Goal: Information Seeking & Learning: Learn about a topic

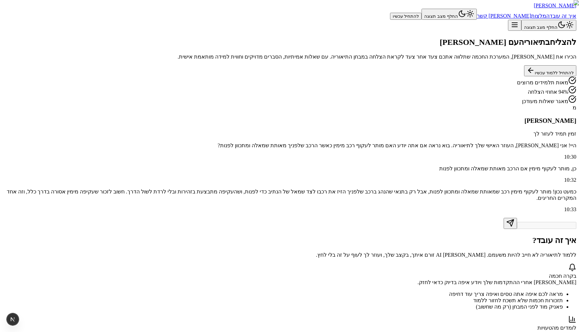
click at [524, 76] on button "להתחיל ללמוד עכשיו" at bounding box center [550, 70] width 52 height 11
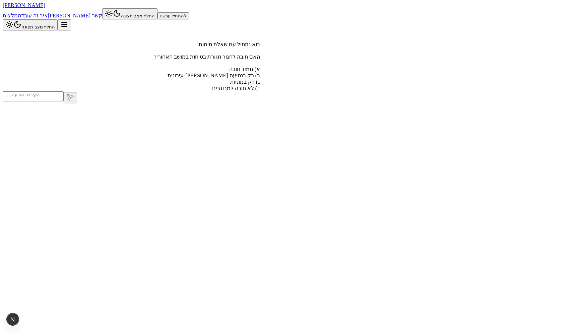
click at [260, 103] on div at bounding box center [131, 97] width 257 height 12
click at [64, 101] on textarea at bounding box center [33, 96] width 61 height 10
type textarea "d"
type textarea "ד"
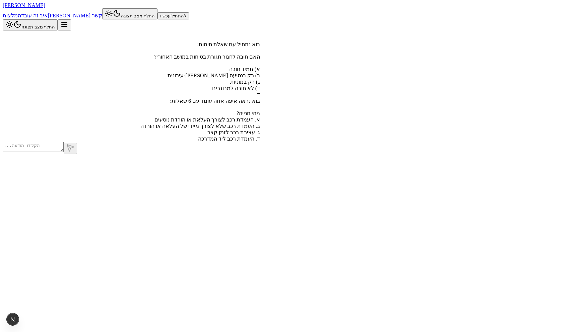
click at [260, 154] on div at bounding box center [131, 148] width 257 height 12
click at [64, 152] on textarea at bounding box center [33, 147] width 61 height 10
type textarea "א"
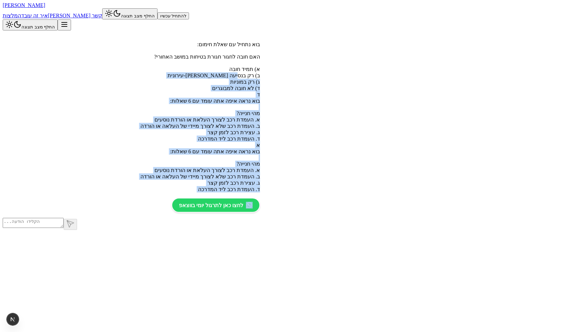
scroll to position [0, 0]
drag, startPoint x: 285, startPoint y: 260, endPoint x: 407, endPoint y: 52, distance: 241.1
click at [260, 52] on div "בוא נתחיל עם שאלת חימום: האם חובה לחגור חגורת בטיחות במושב האחורי? א) תמיד חובה…" at bounding box center [131, 124] width 257 height 188
copy div "בוא נתחיל עם שאלת חימום: האם חובה לחגור חגורת בטיחות במושב האחורי? א) תמיד חובה…"
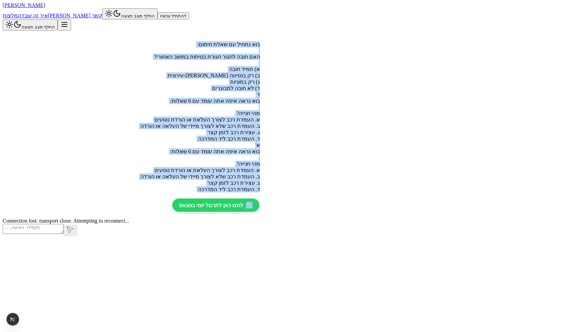
scroll to position [104, 0]
click at [45, 8] on span "[PERSON_NAME]" at bounding box center [24, 5] width 43 height 6
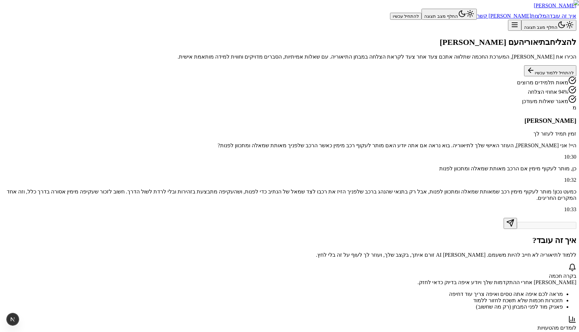
click at [524, 76] on button "להתחיל ללמוד עכשיו" at bounding box center [550, 70] width 52 height 11
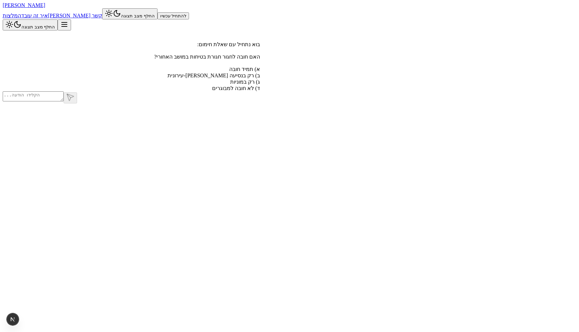
click at [260, 103] on div at bounding box center [131, 97] width 257 height 12
click at [64, 101] on textarea at bounding box center [33, 96] width 61 height 10
type textarea "juac a"
type textarea "ג"
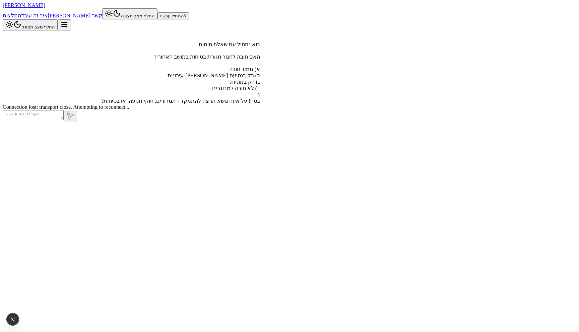
click at [45, 8] on span "[PERSON_NAME]" at bounding box center [24, 5] width 43 height 6
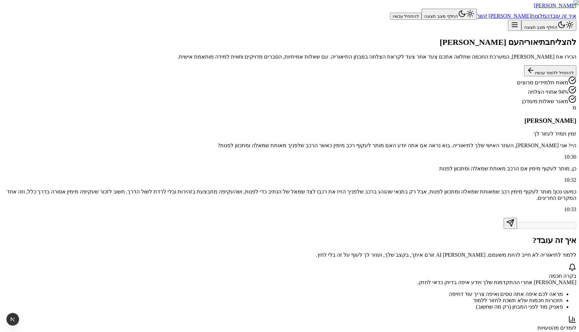
click at [524, 76] on button "להתחיל ללמוד עכשיו" at bounding box center [550, 70] width 52 height 11
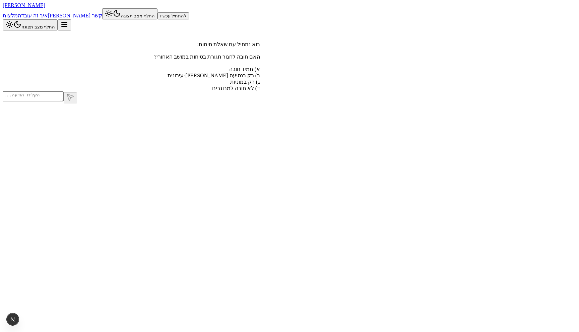
click at [260, 103] on div at bounding box center [131, 97] width 257 height 12
type textarea "ג"
click at [64, 101] on textarea "ג" at bounding box center [33, 96] width 61 height 10
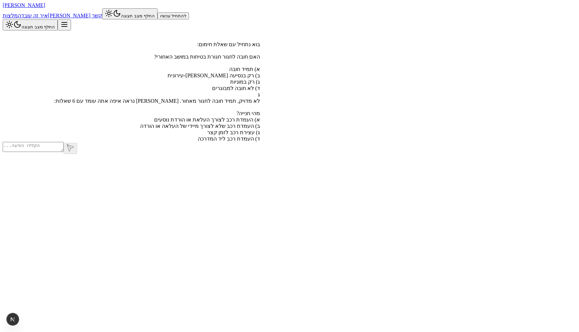
click at [64, 152] on textarea at bounding box center [33, 147] width 61 height 10
type textarea "ד"
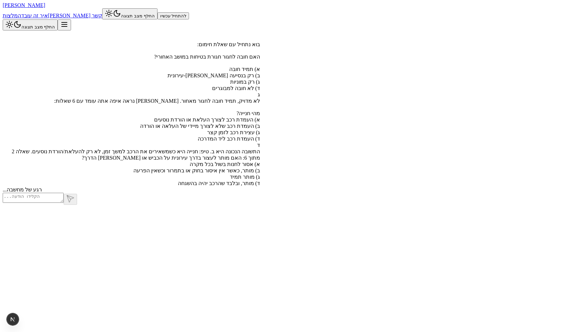
scroll to position [70, 0]
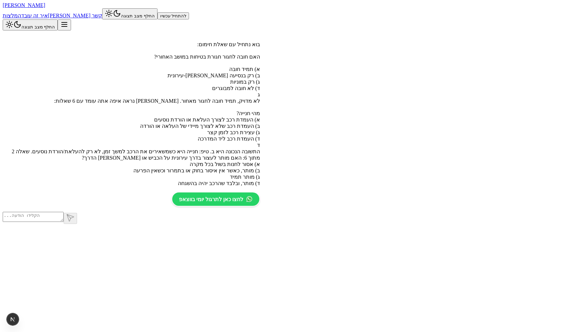
click at [64, 222] on textarea at bounding box center [33, 217] width 61 height 10
type textarea "ב"
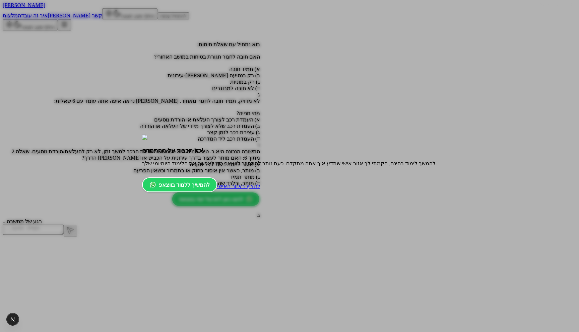
click at [260, 189] on span "להציץ באזור האישי" at bounding box center [238, 187] width 43 height 6
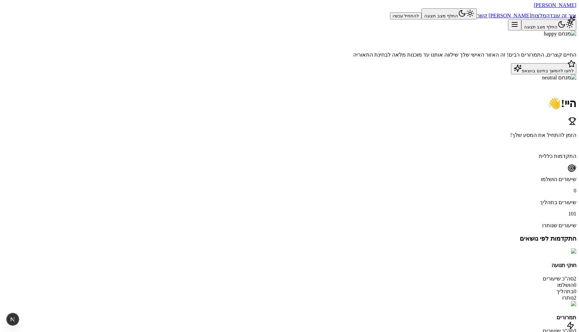
click at [511, 74] on button "לחצו להמשך בחינם בווצאפ" at bounding box center [543, 68] width 65 height 11
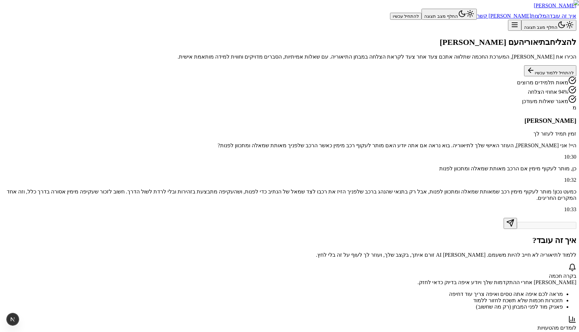
click at [524, 76] on button "להתחיל ללמוד עכשיו" at bounding box center [550, 70] width 52 height 11
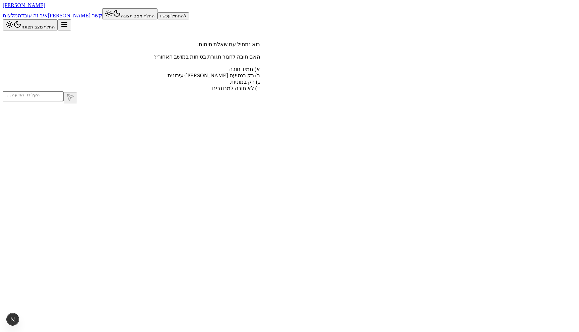
click at [64, 101] on textarea at bounding box center [33, 96] width 61 height 10
type textarea "a"
type textarea "ג"
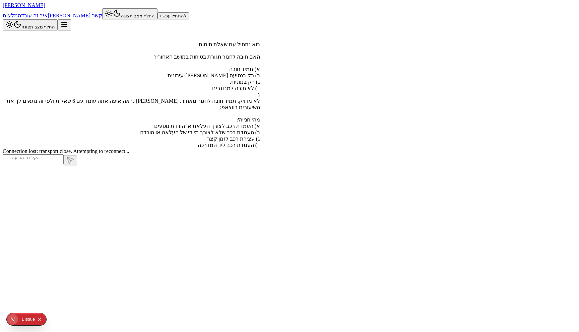
click at [45, 8] on span "[PERSON_NAME]" at bounding box center [24, 5] width 43 height 6
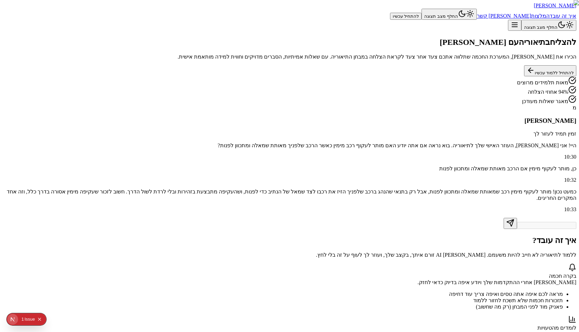
click at [524, 76] on button "להתחיל ללמוד עכשיו" at bounding box center [550, 70] width 52 height 11
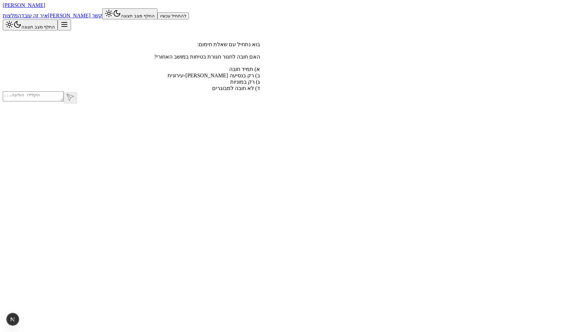
click at [260, 103] on div at bounding box center [131, 97] width 257 height 12
click at [64, 101] on textarea at bounding box center [33, 96] width 61 height 10
type textarea "s"
type textarea "ד"
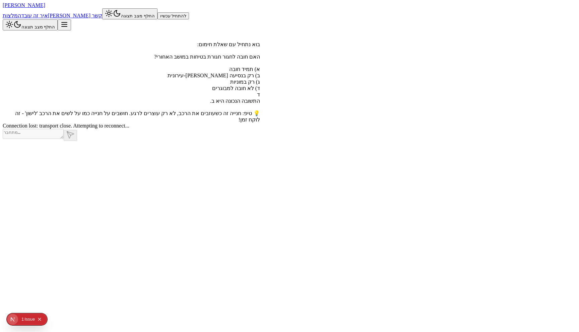
click at [45, 8] on span "[PERSON_NAME]" at bounding box center [24, 5] width 43 height 6
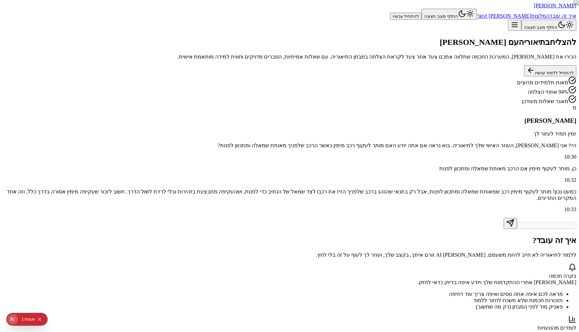
click at [45, 322] on div "0 1 Issue" at bounding box center [32, 319] width 26 height 11
click at [41, 320] on icon "Collapse issues badge" at bounding box center [39, 319] width 3 height 3
click at [524, 76] on button "להתחיל ללמוד עכשיו" at bounding box center [550, 70] width 52 height 11
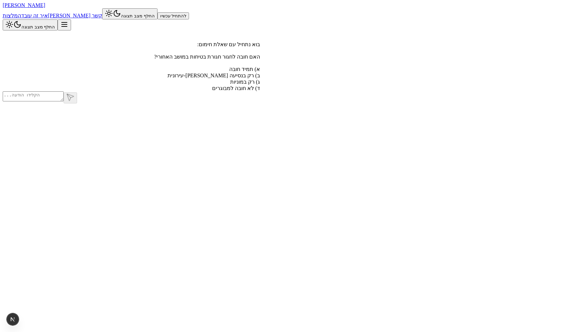
click at [260, 103] on div at bounding box center [131, 97] width 257 height 12
click at [64, 101] on textarea at bounding box center [33, 96] width 61 height 10
type textarea "ג"
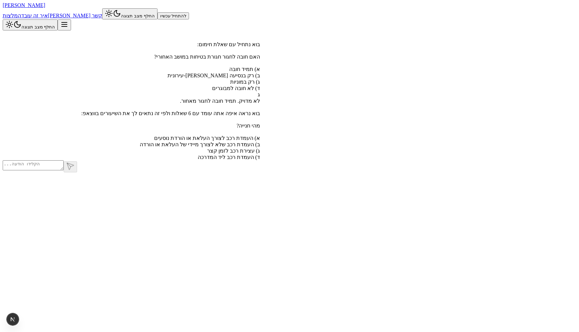
click at [64, 170] on textarea at bounding box center [33, 165] width 61 height 10
type textarea "ד"
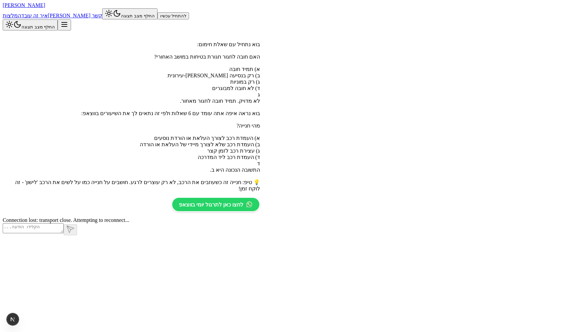
scroll to position [104, 0]
click at [45, 8] on span "[PERSON_NAME]" at bounding box center [24, 5] width 43 height 6
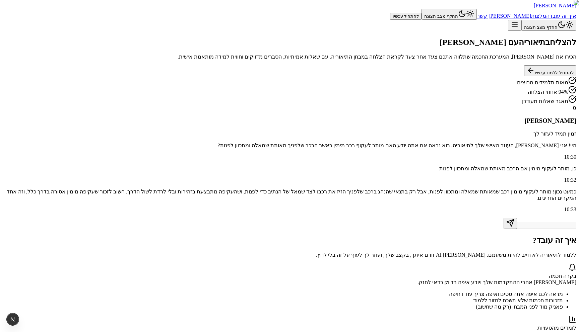
click at [524, 76] on button "להתחיל ללמוד עכשיו" at bounding box center [550, 70] width 52 height 11
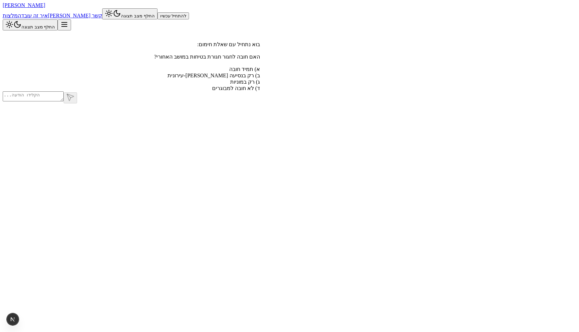
type textarea "d"
click at [64, 101] on textarea "d" at bounding box center [33, 96] width 61 height 10
type textarea "ג"
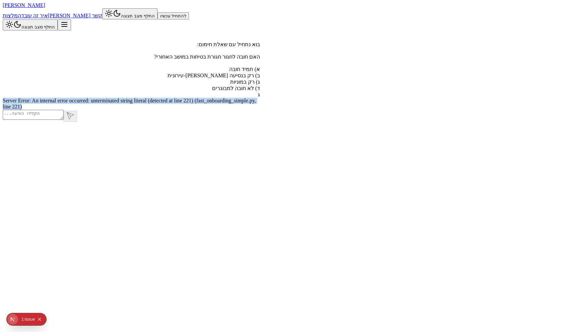
drag, startPoint x: 357, startPoint y: 185, endPoint x: 364, endPoint y: 150, distance: 35.5
click at [260, 110] on div "בוא נתחיל עם שאלת חימום: האם חובה לחגור חגורת בטיחות במושב האחורי? א) תמיד חובה…" at bounding box center [131, 69] width 257 height 79
copy div "ג Server Error: An internal error occurred: unterminated string literal (detect…"
click at [45, 8] on span "[PERSON_NAME]" at bounding box center [24, 5] width 43 height 6
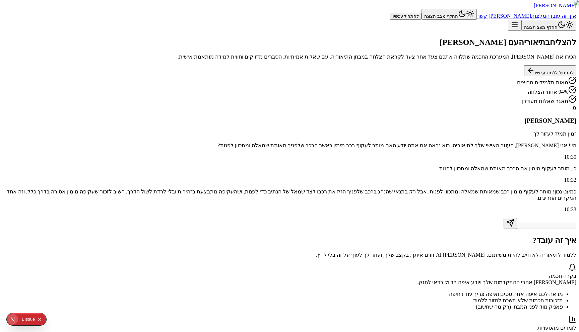
click at [524, 76] on button "להתחיל ללמוד עכשיו" at bounding box center [550, 70] width 52 height 11
click at [43, 318] on button "Collapse issues badge" at bounding box center [39, 319] width 8 height 8
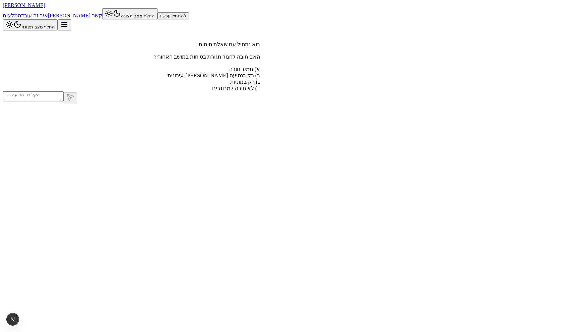
click at [260, 103] on div at bounding box center [131, 97] width 257 height 12
click at [64, 101] on textarea at bounding box center [33, 96] width 61 height 10
type textarea "ד"
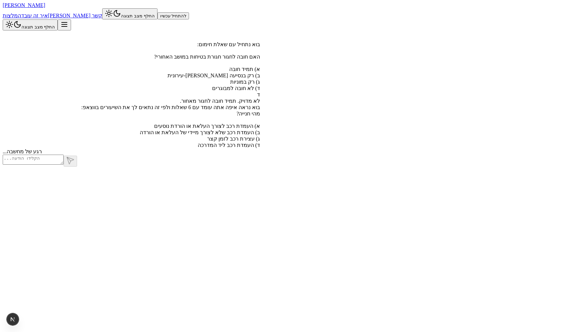
click at [64, 165] on textarea at bounding box center [33, 160] width 61 height 10
type textarea "ב"
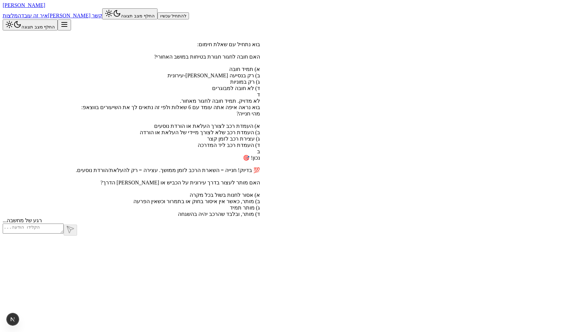
scroll to position [111, 0]
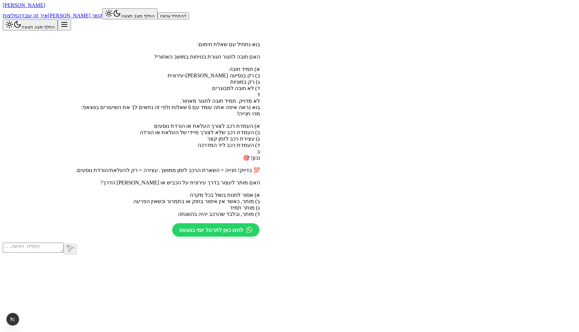
click at [64, 253] on textarea at bounding box center [33, 248] width 61 height 10
type textarea "א"
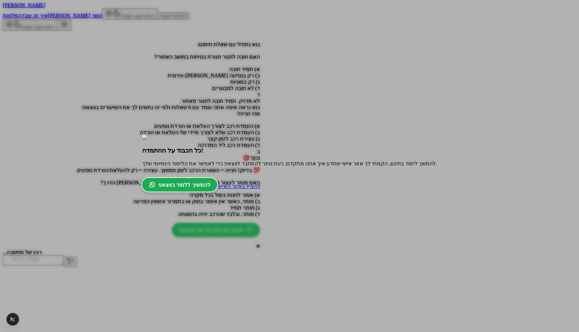
scroll to position [186, 0]
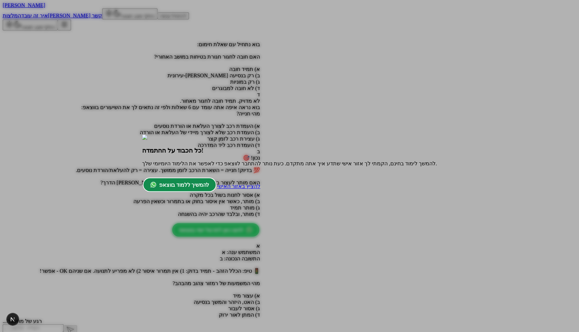
click at [209, 188] on span "להמשיך ללמוד בווצאפ" at bounding box center [184, 185] width 50 height 6
